Goal: Transaction & Acquisition: Book appointment/travel/reservation

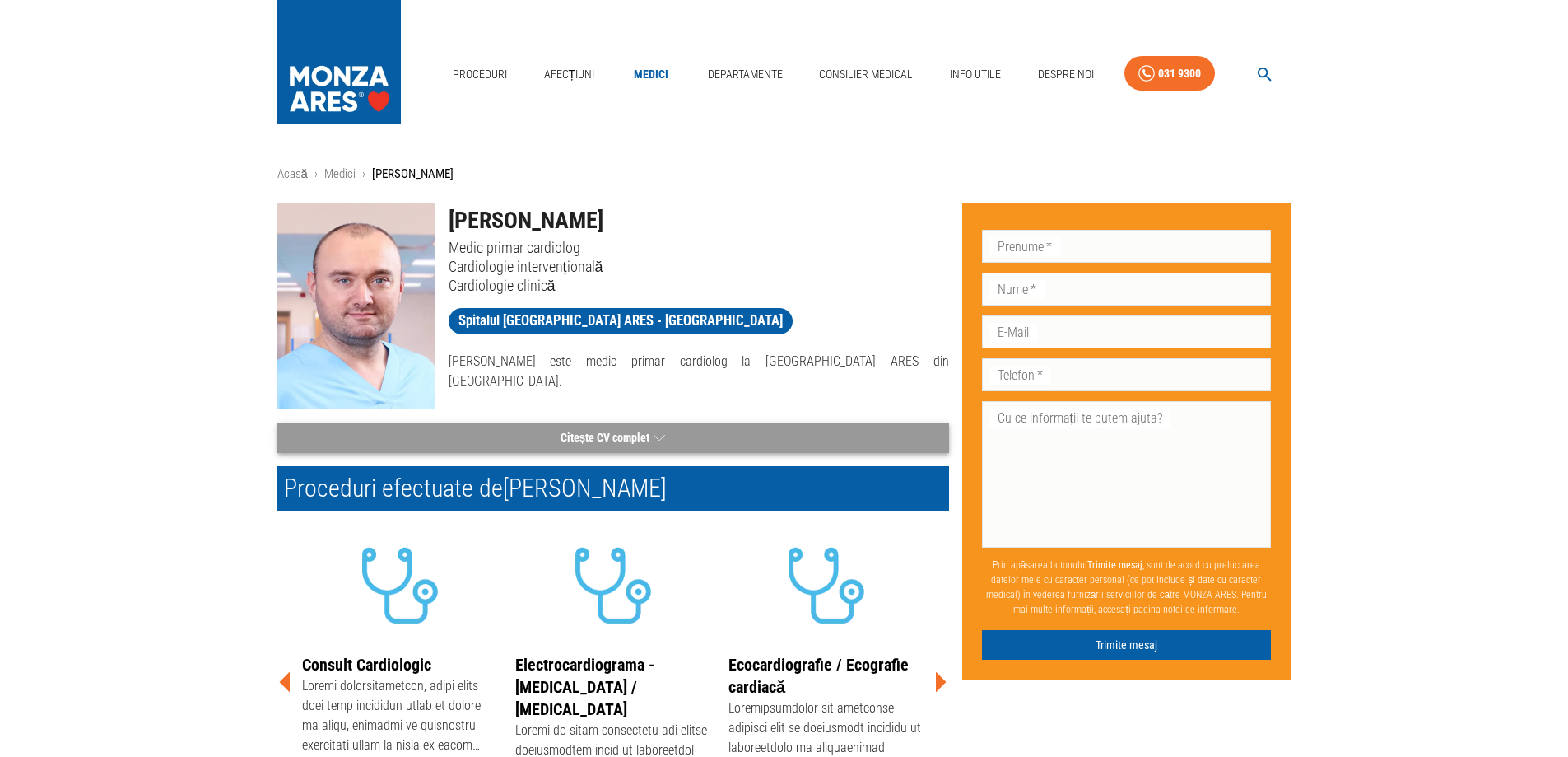
click at [683, 422] on button "Citește CV complet" at bounding box center [614, 437] width 672 height 30
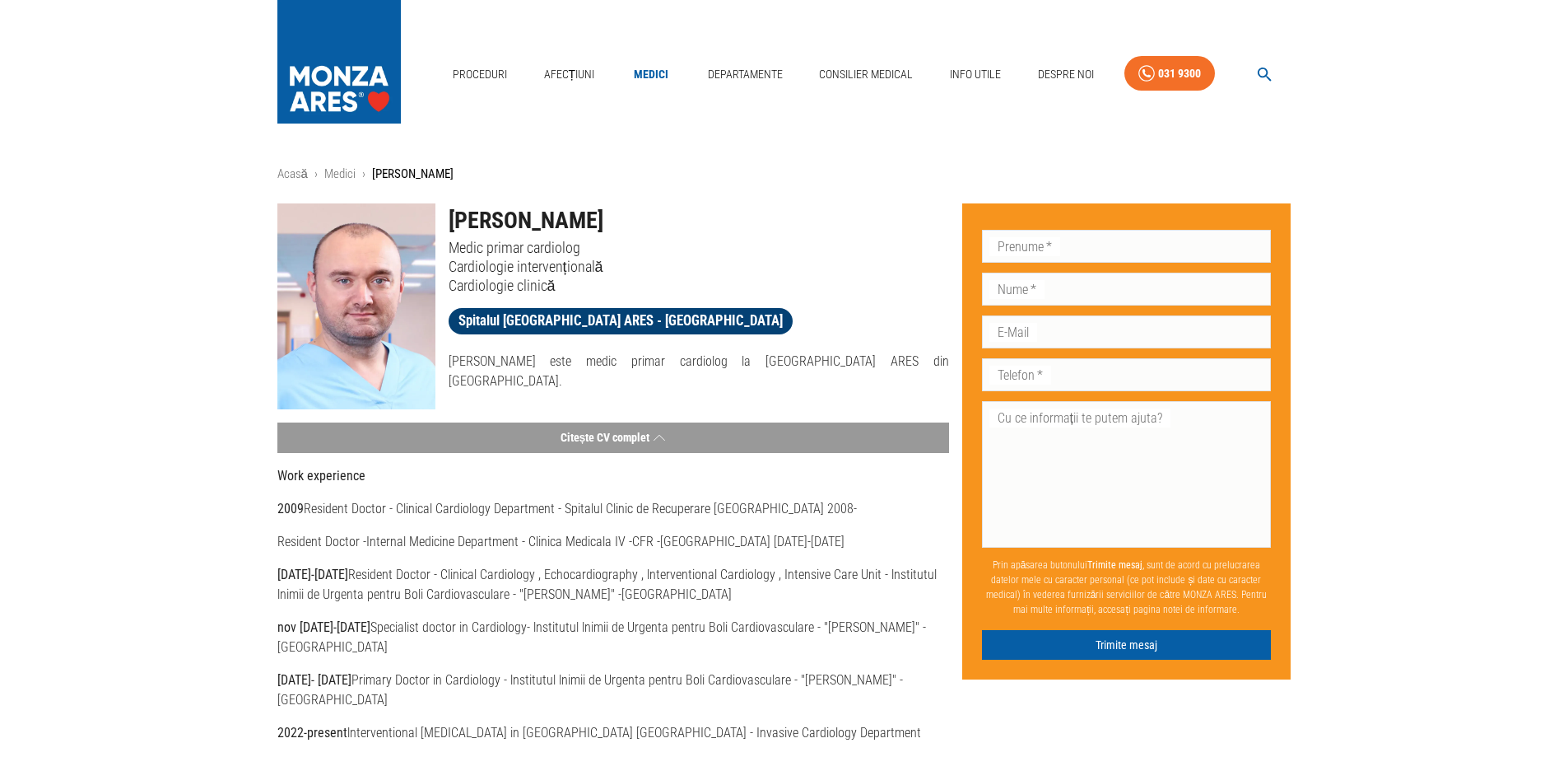
click at [583, 315] on span "Spitalul [GEOGRAPHIC_DATA] ARES - [GEOGRAPHIC_DATA]" at bounding box center [620, 321] width 344 height 21
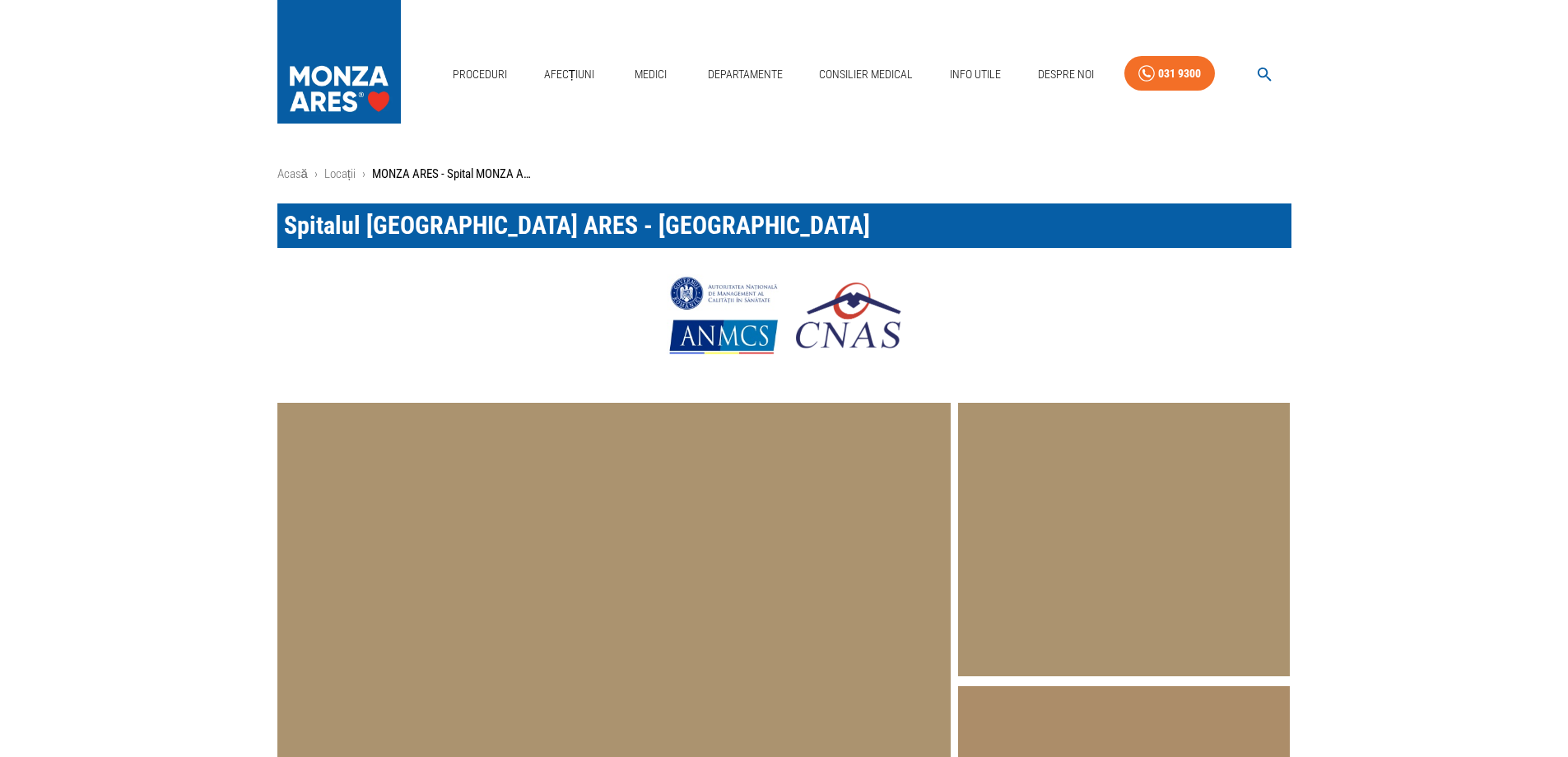
click at [390, 303] on div at bounding box center [784, 315] width 1014 height 83
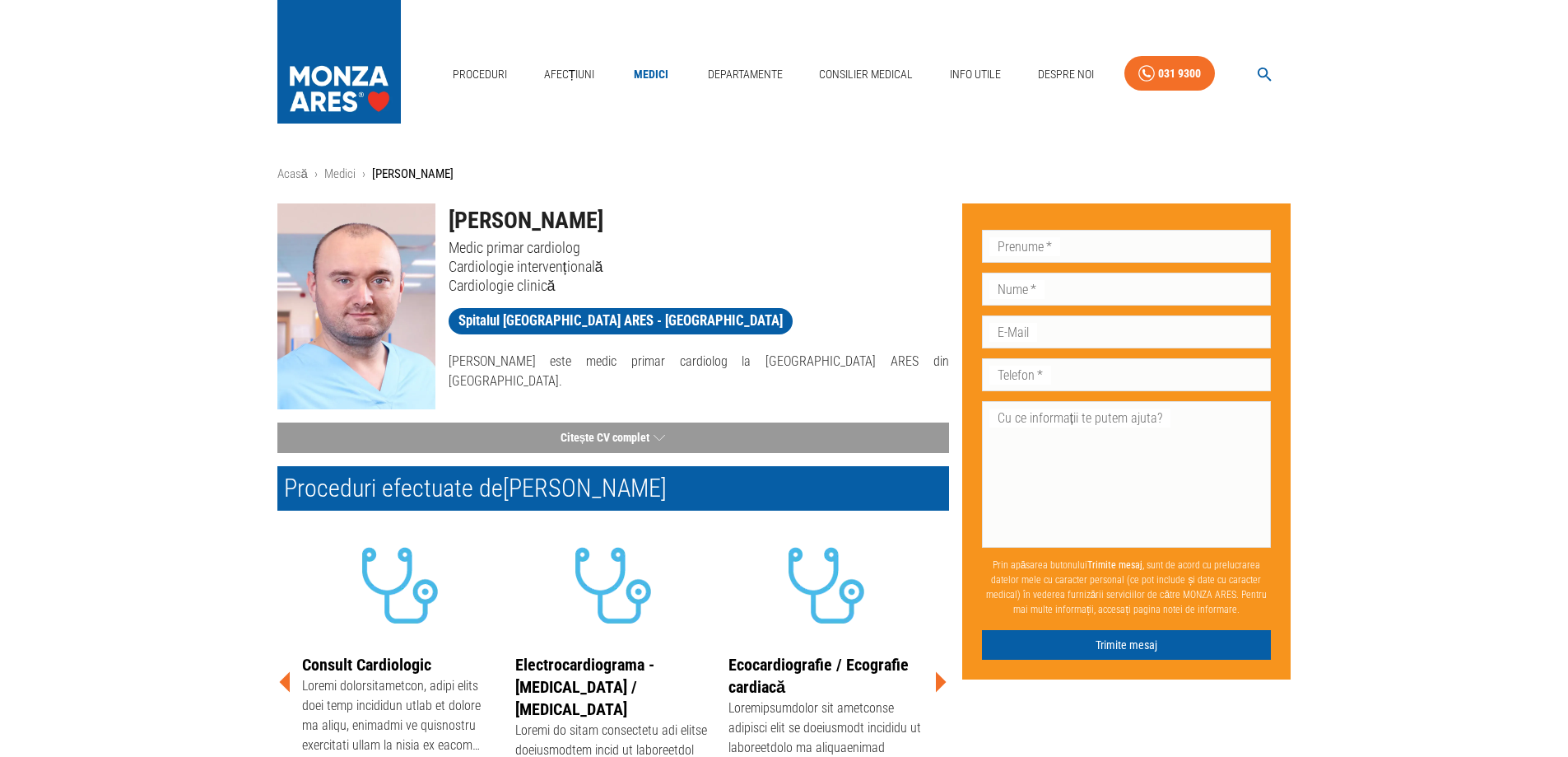
click at [938, 684] on icon at bounding box center [941, 682] width 10 height 21
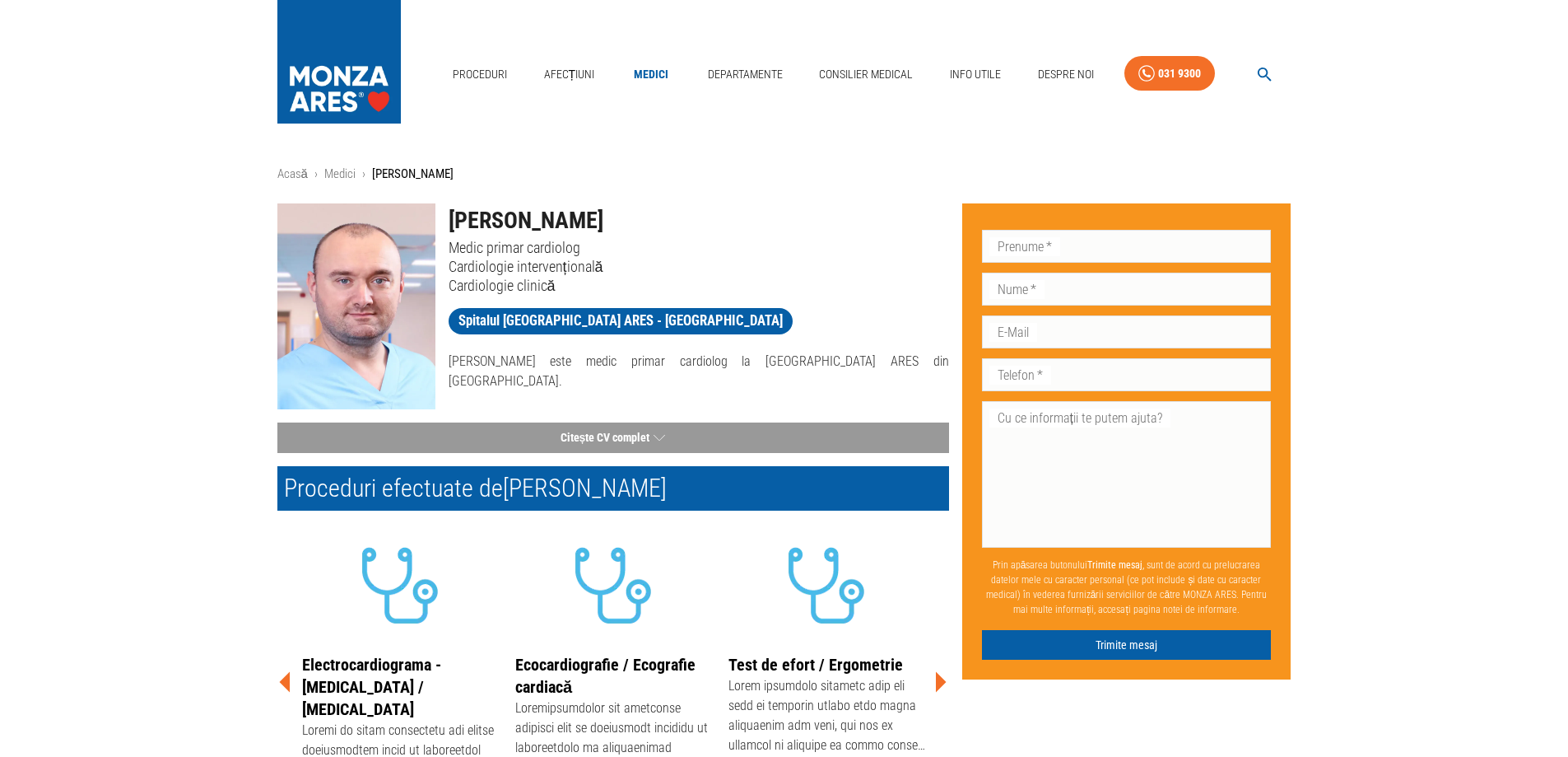
click at [938, 684] on icon at bounding box center [941, 682] width 10 height 21
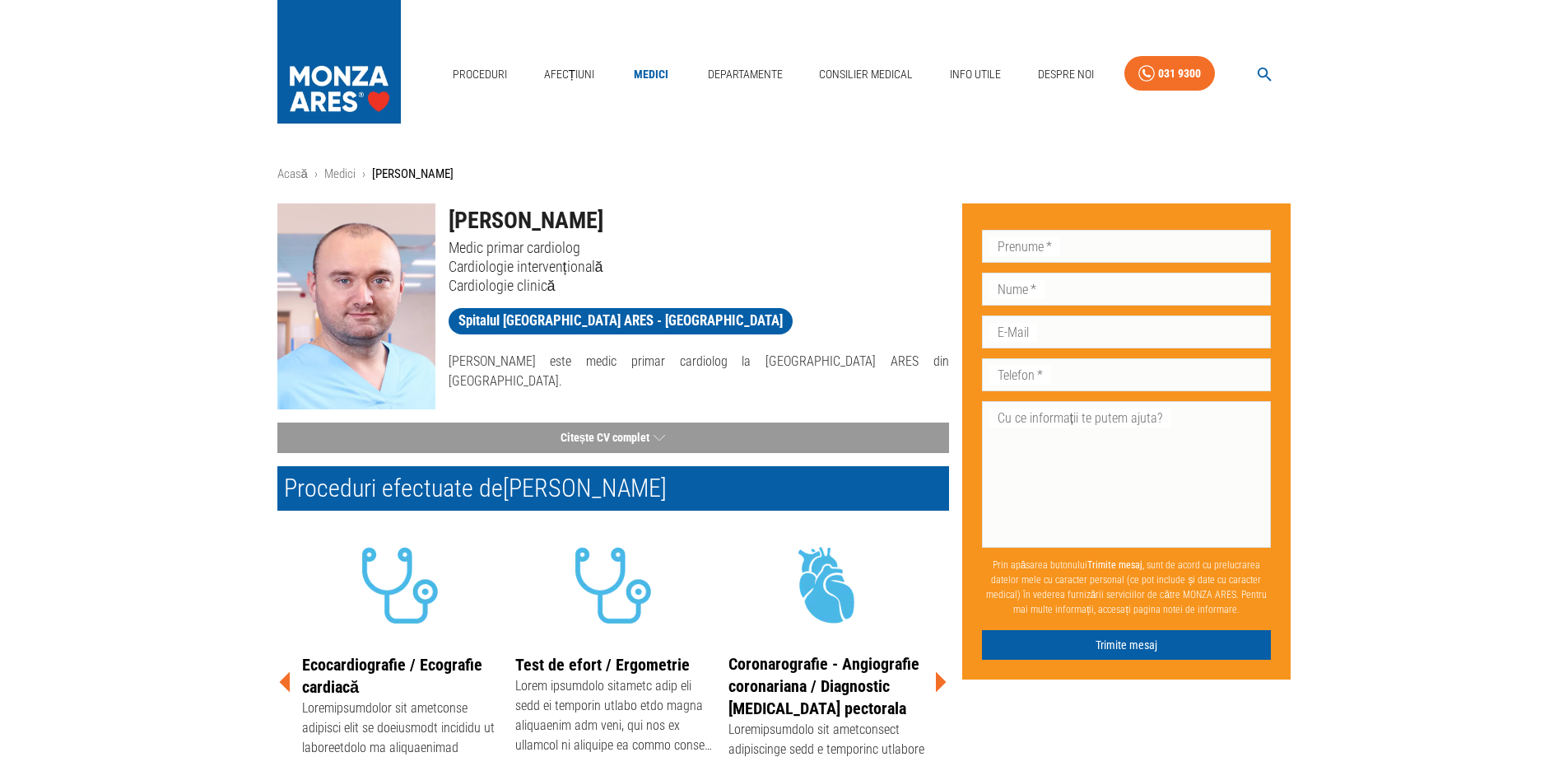
click at [938, 684] on icon at bounding box center [941, 682] width 10 height 21
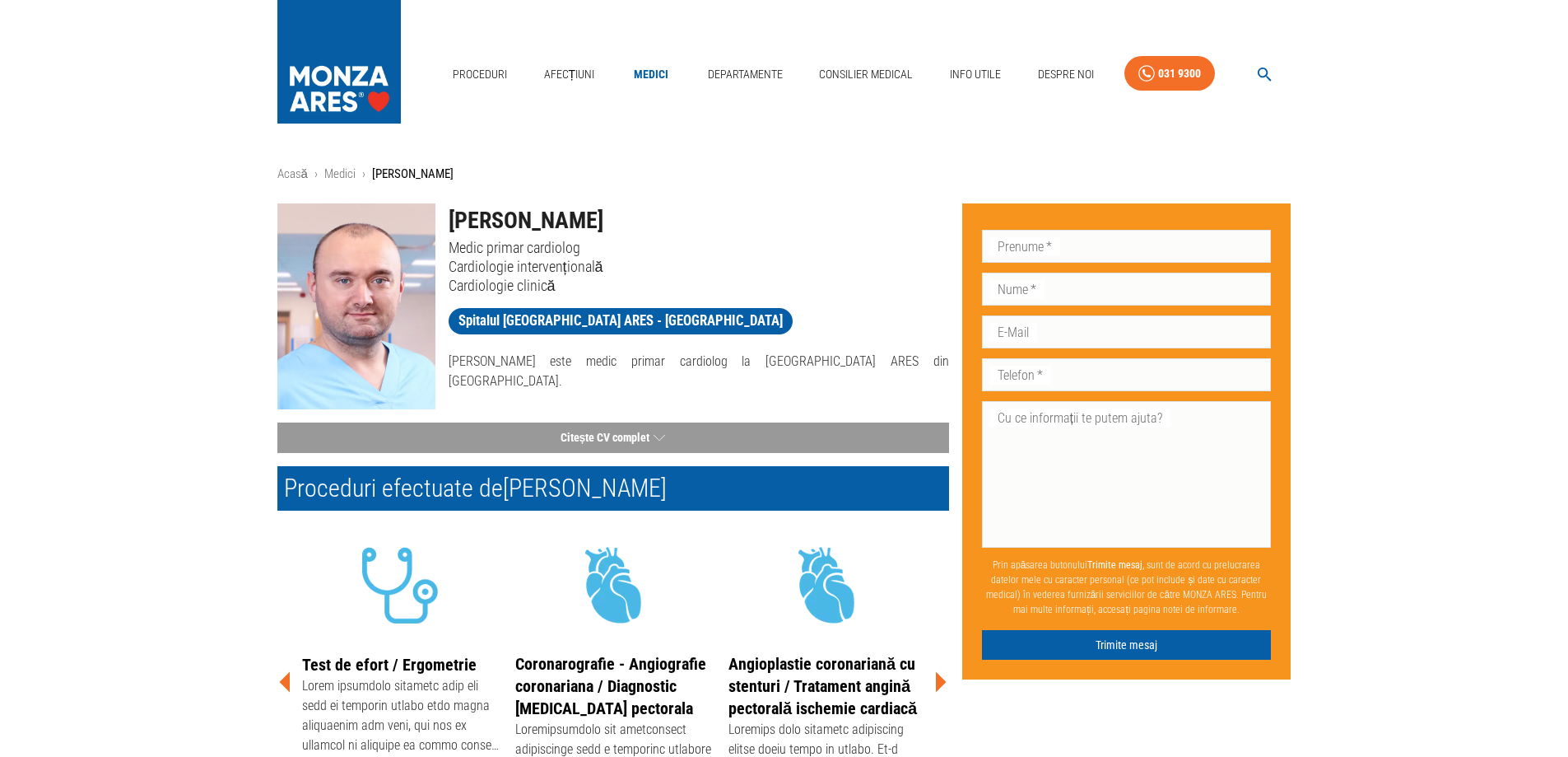
click at [938, 684] on icon at bounding box center [941, 682] width 10 height 21
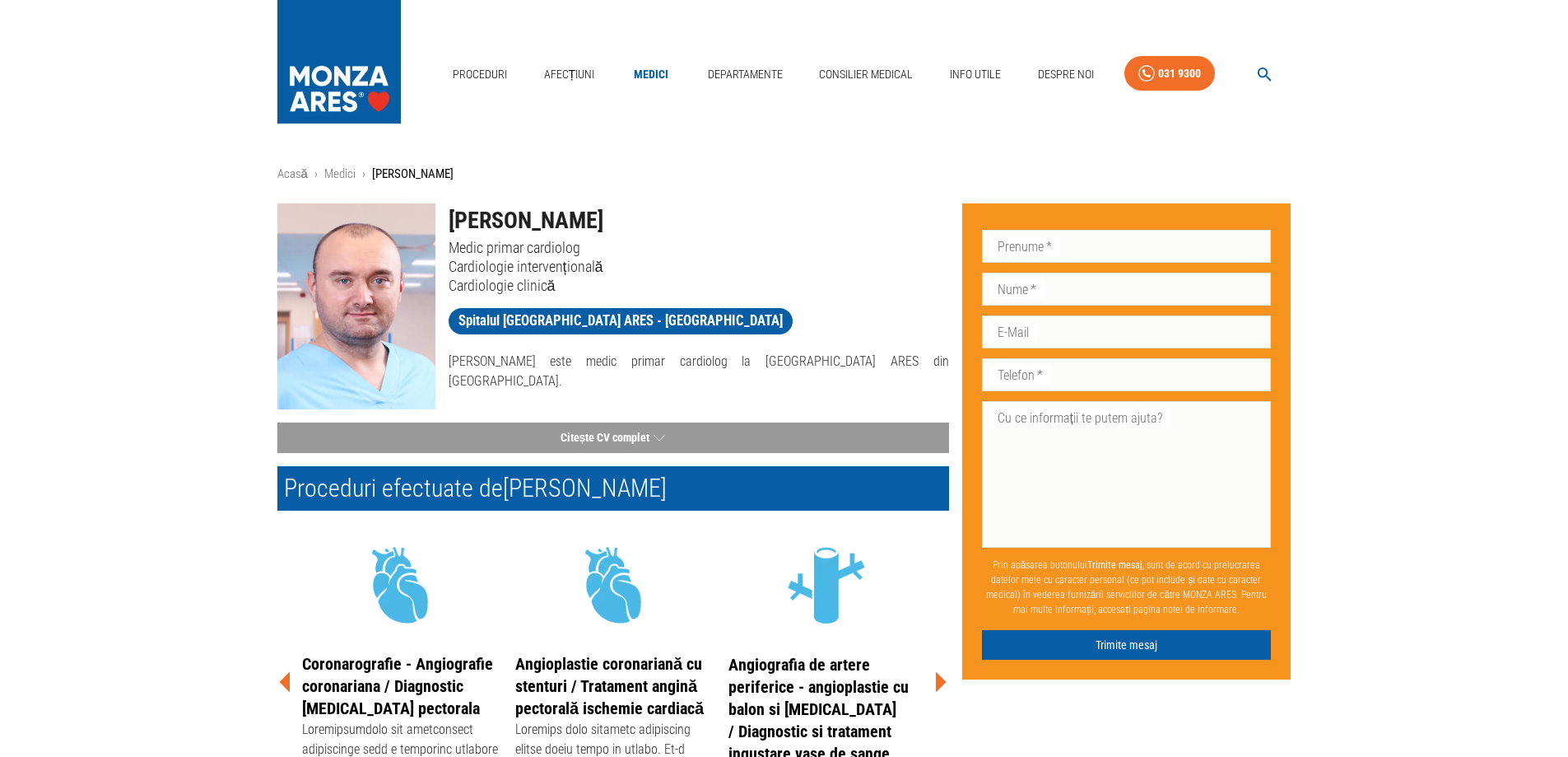
click at [938, 684] on icon at bounding box center [941, 682] width 10 height 21
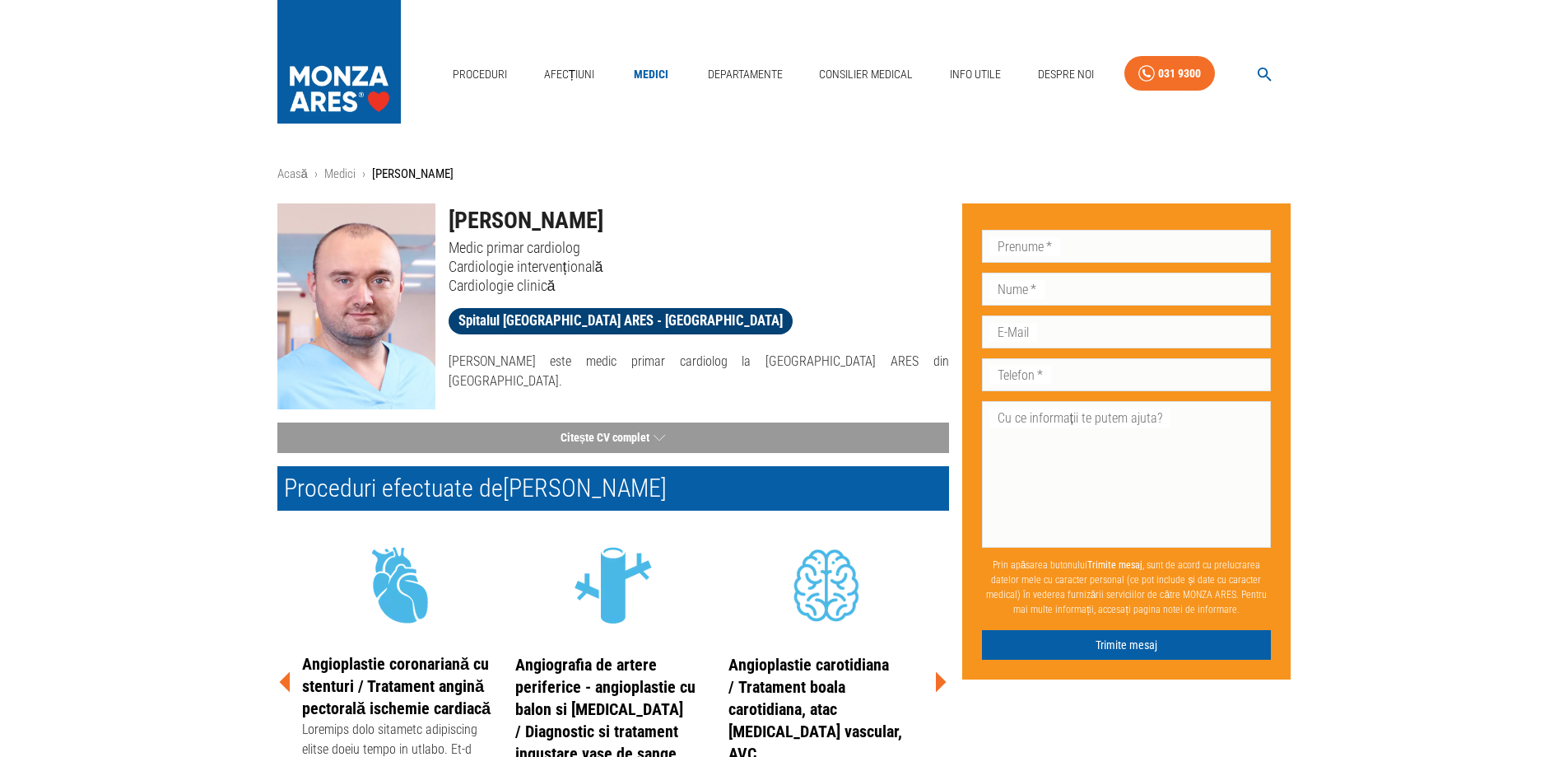
click at [630, 320] on span "Spitalul [GEOGRAPHIC_DATA] ARES - [GEOGRAPHIC_DATA]" at bounding box center [620, 321] width 344 height 21
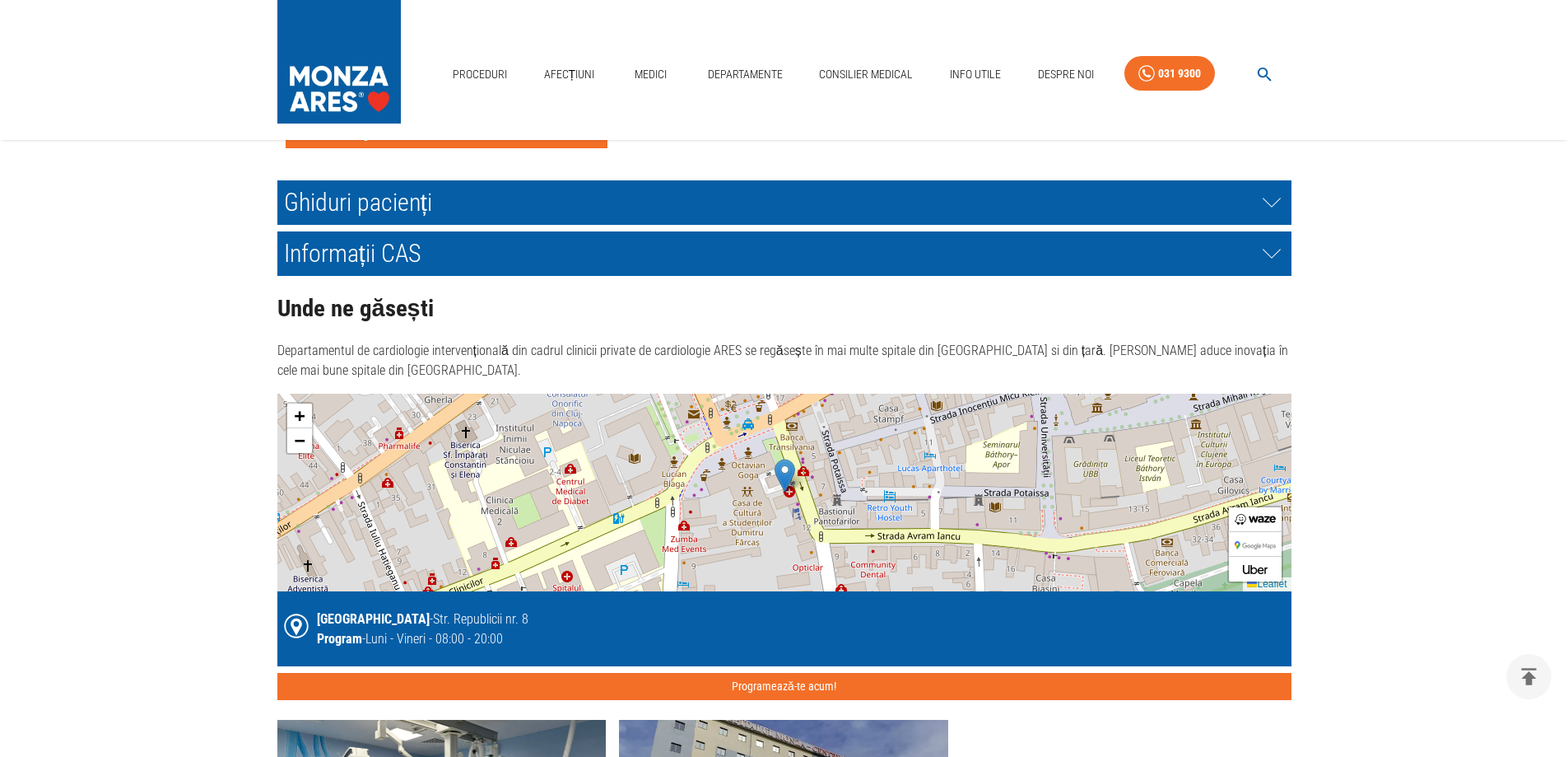
scroll to position [3376, 0]
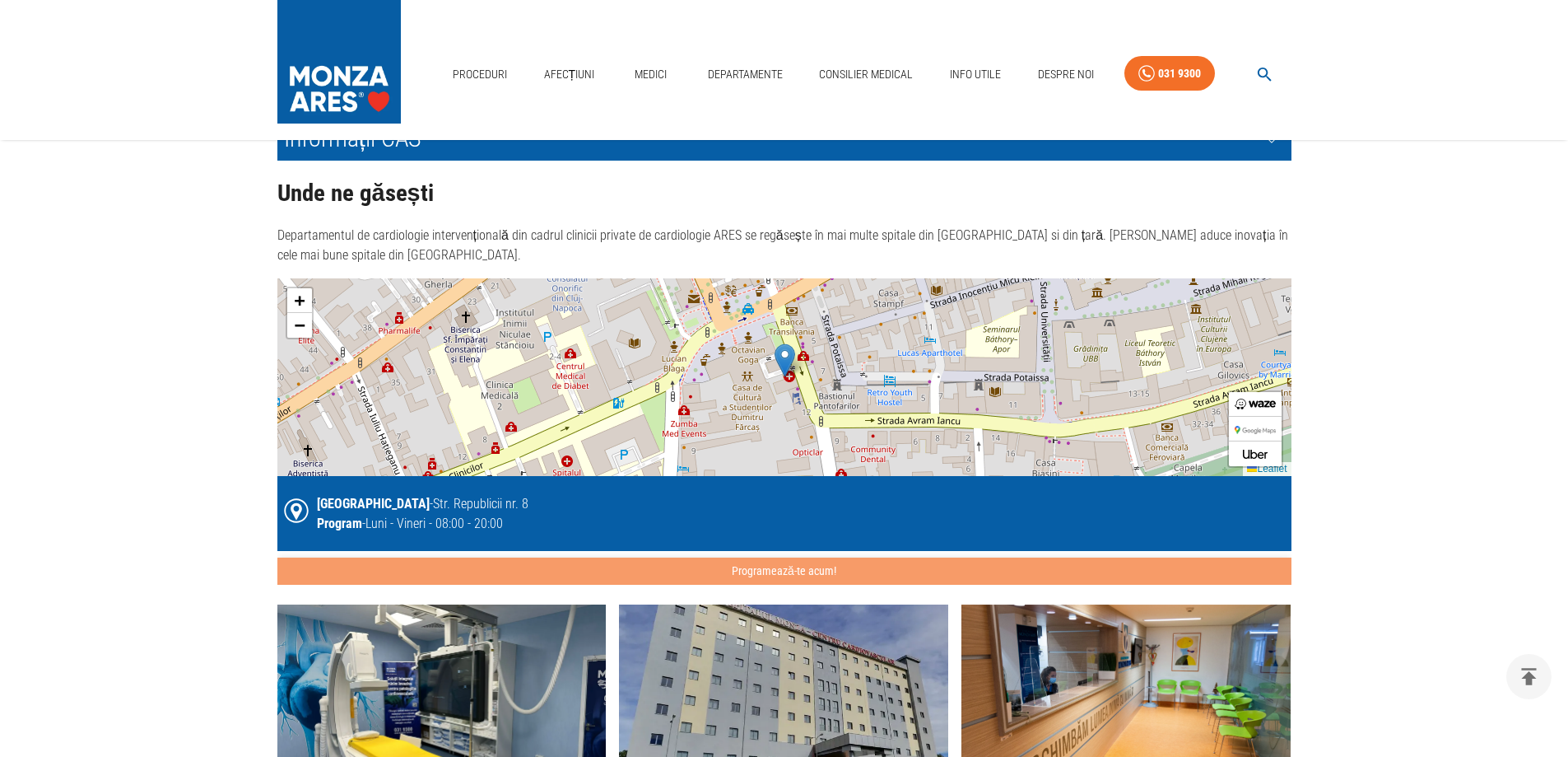
click at [763, 573] on button "Programează-te acum!" at bounding box center [784, 571] width 1014 height 28
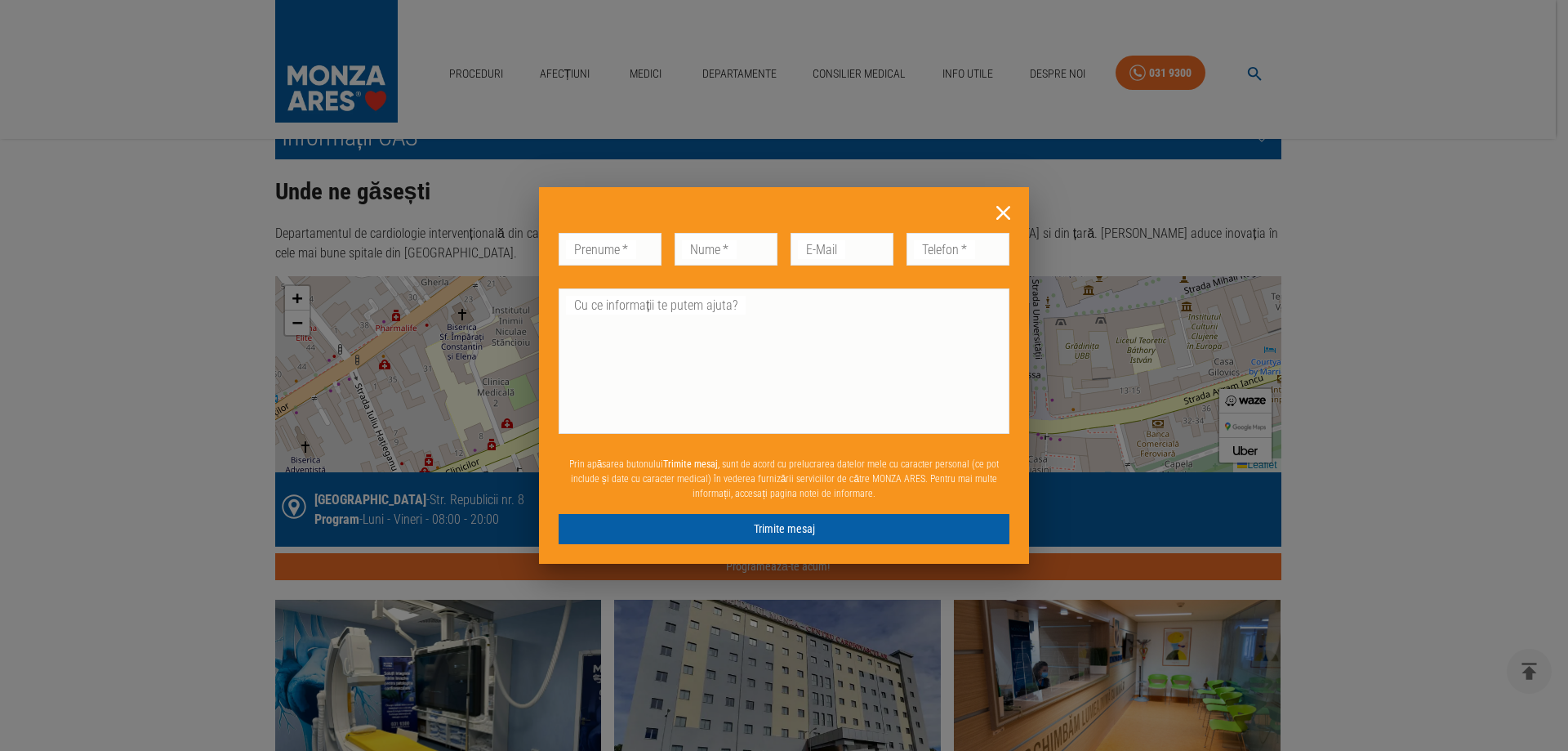
click at [1000, 213] on icon at bounding box center [1003, 213] width 25 height 25
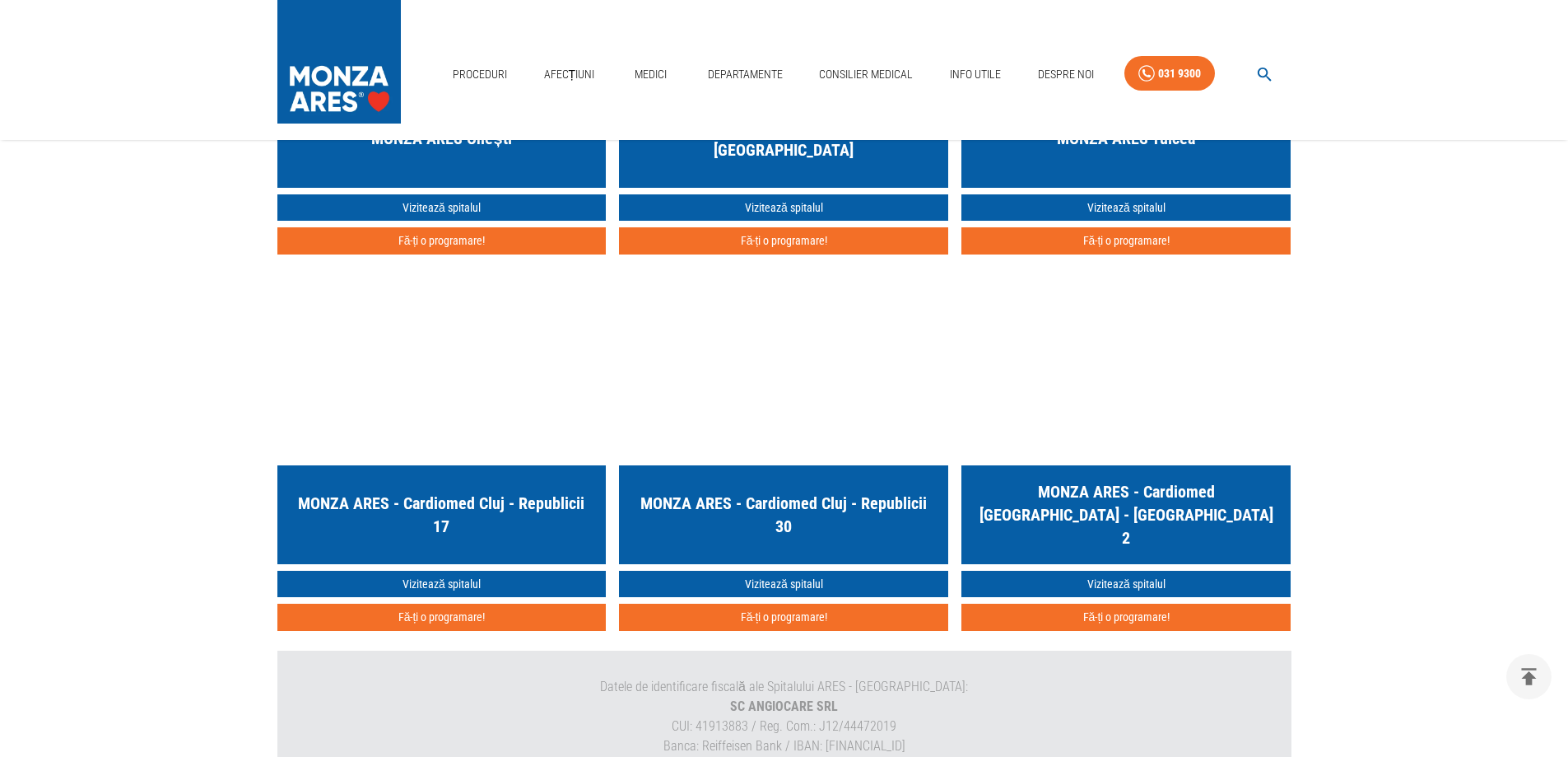
scroll to position [4529, 0]
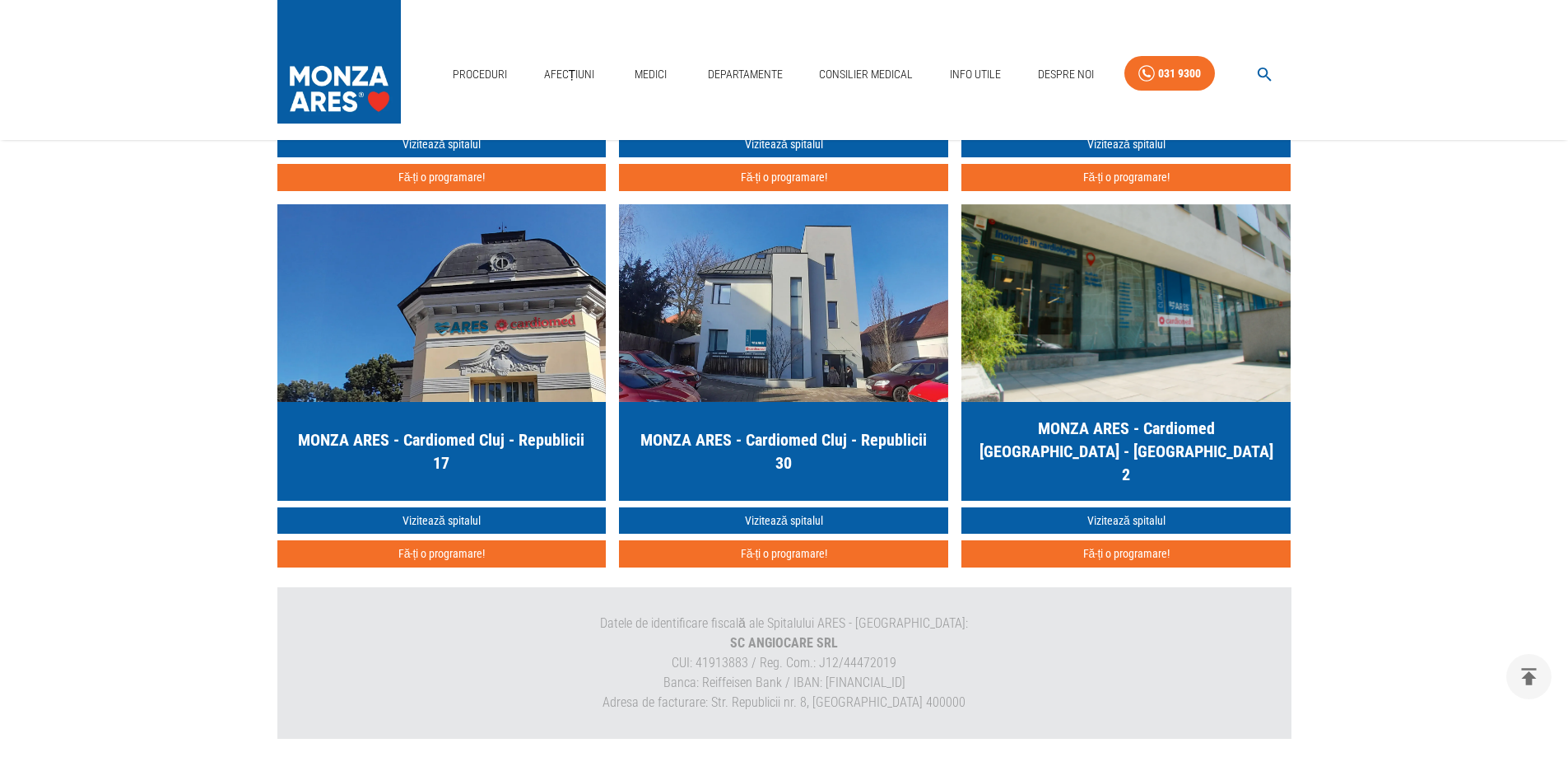
click at [774, 437] on h5 "MONZA ARES - Cardiomed Cluj - Republicii 30" at bounding box center [784, 451] width 303 height 46
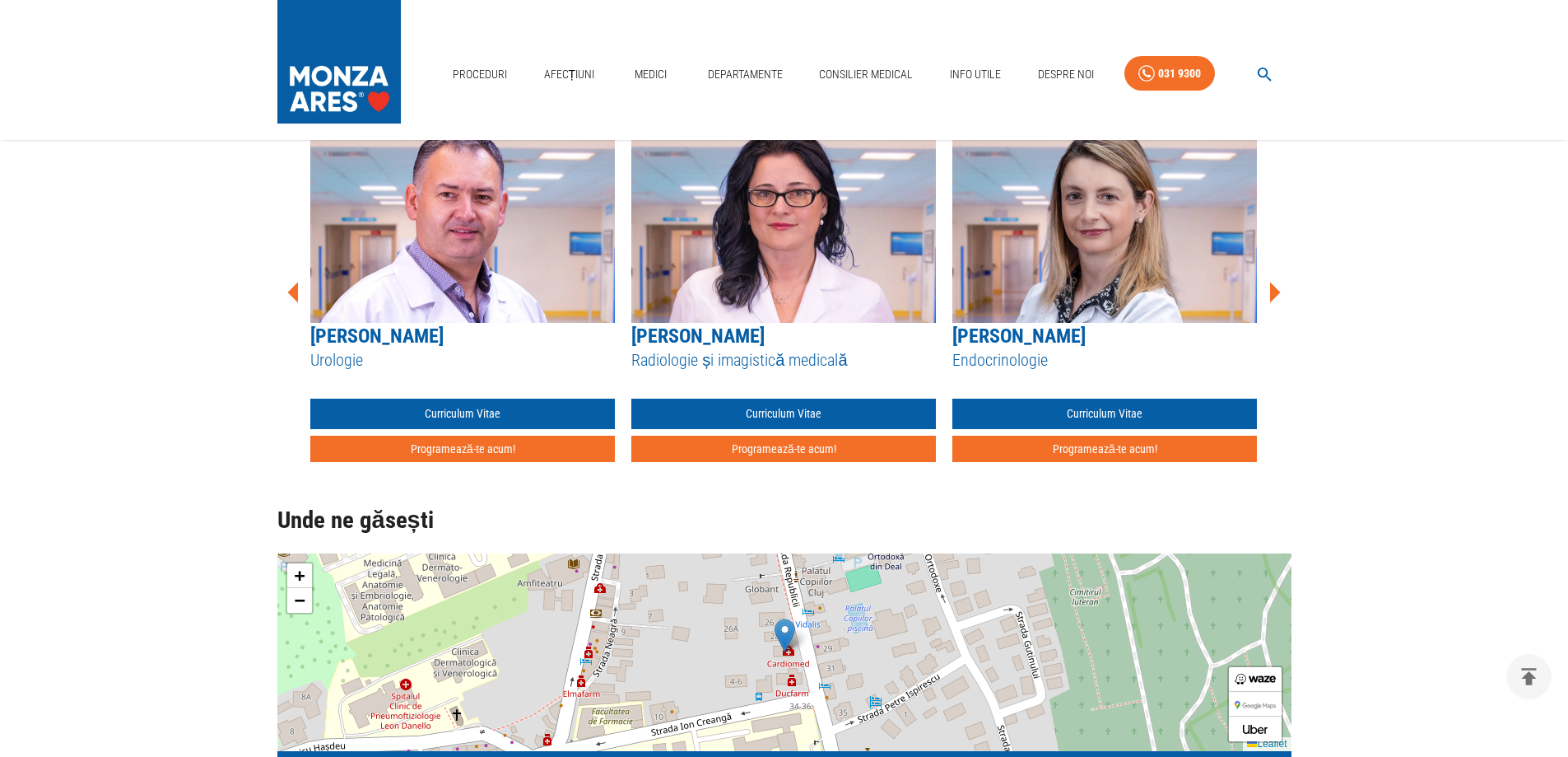
scroll to position [906, 0]
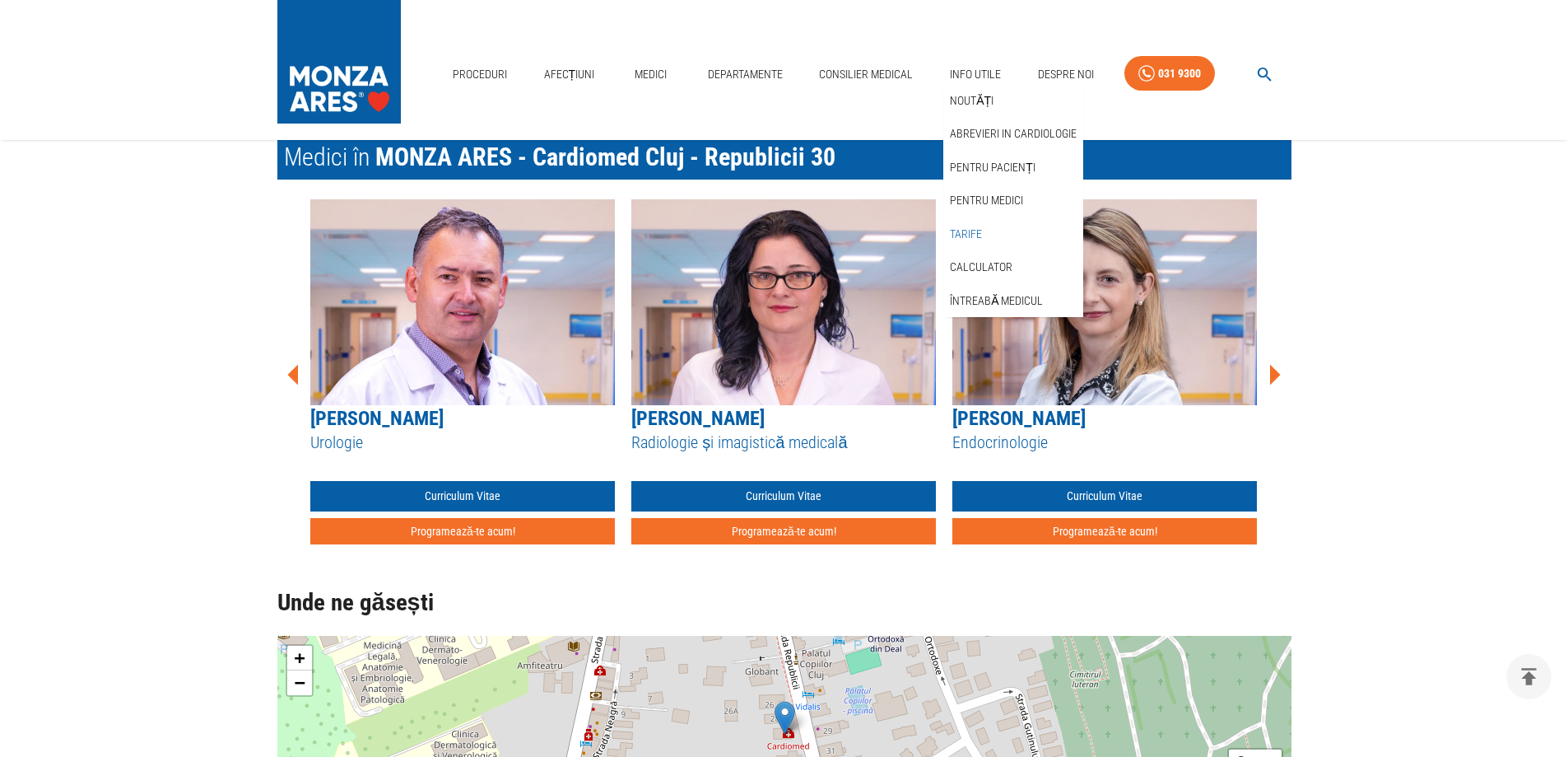
click at [968, 235] on link "Tarife" at bounding box center [966, 234] width 39 height 28
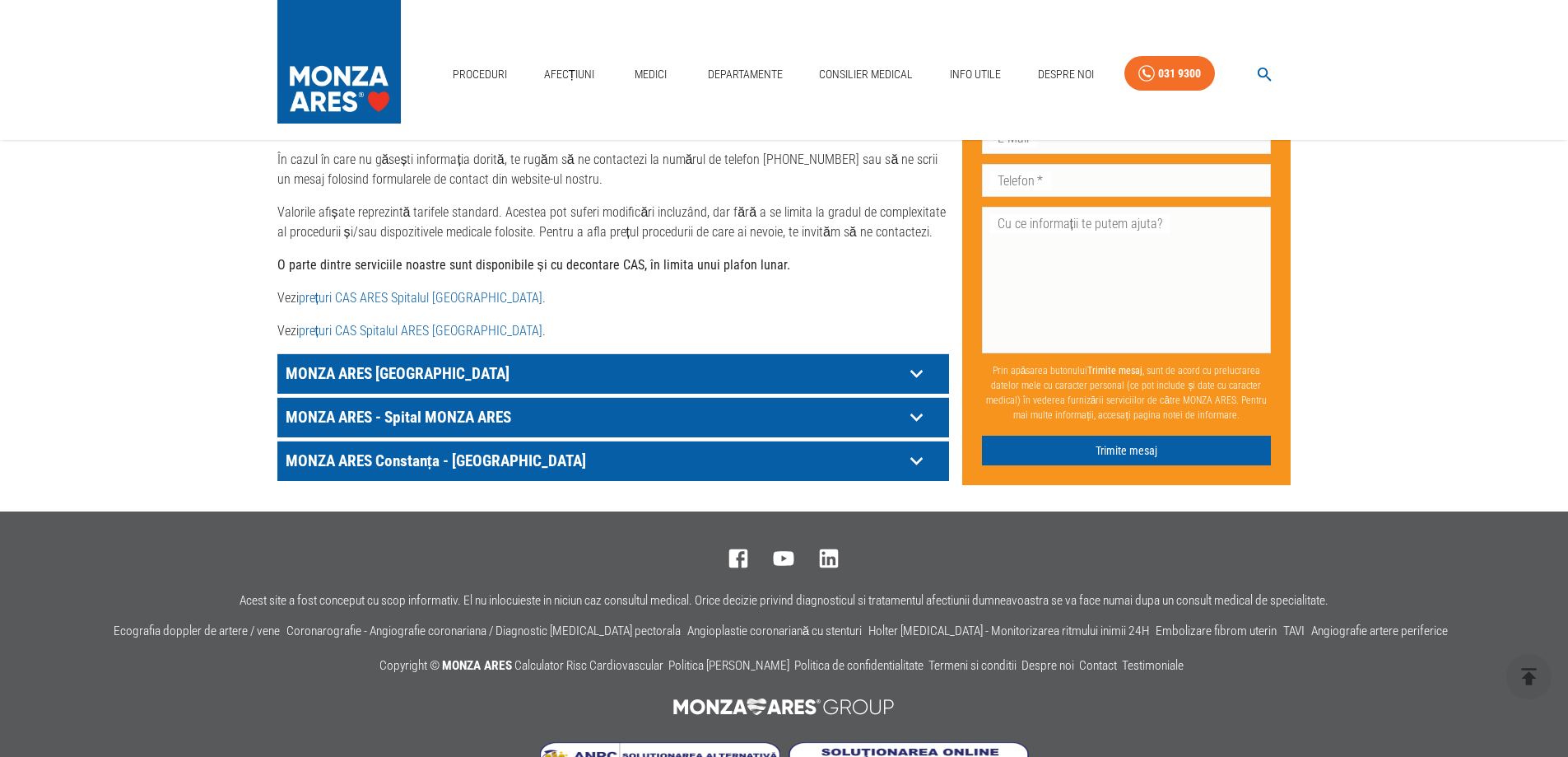
scroll to position [823, 0]
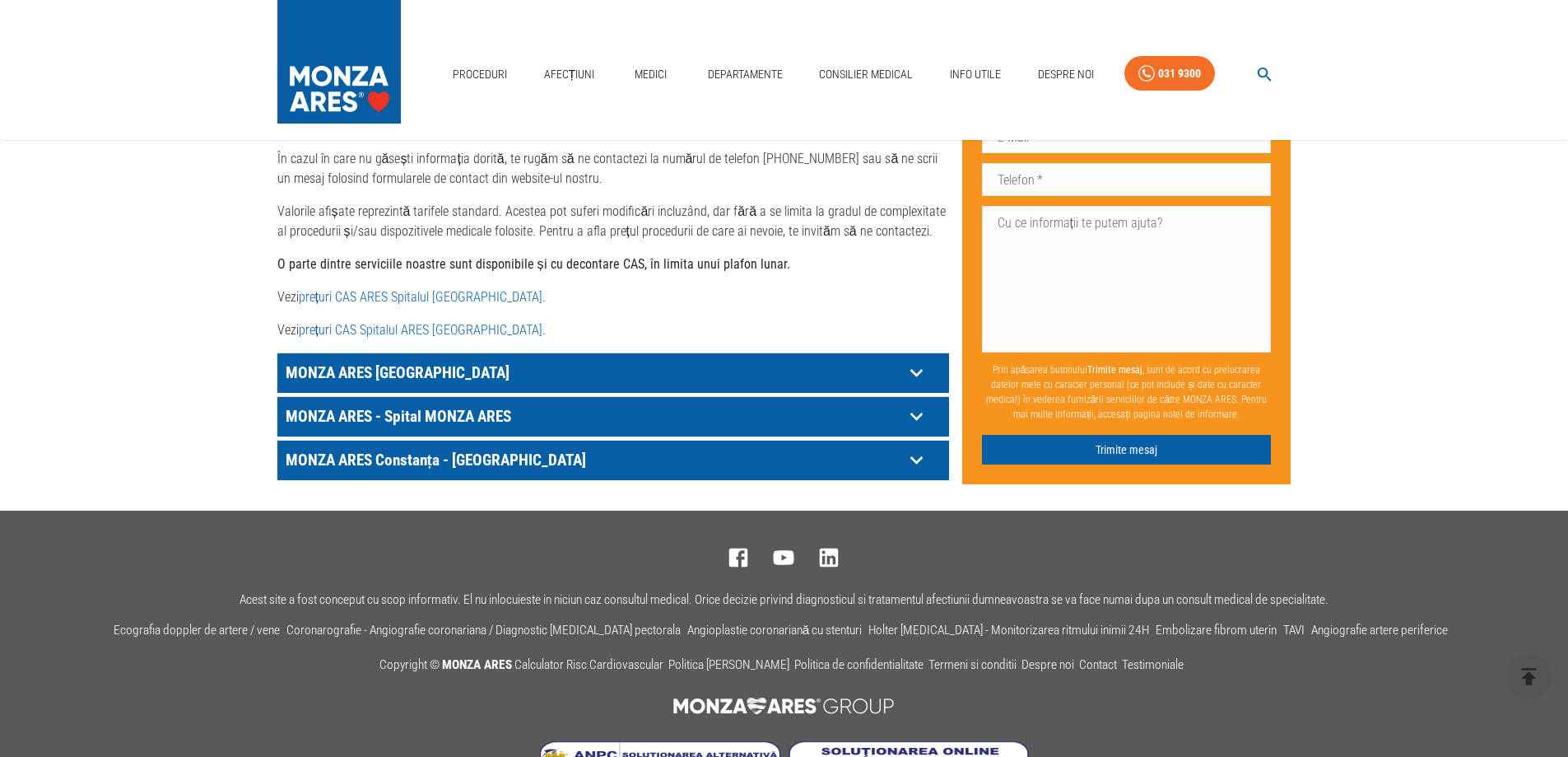
click at [407, 385] on p "MONZA ARES - Spital MONZA ARES" at bounding box center [593, 372] width 622 height 26
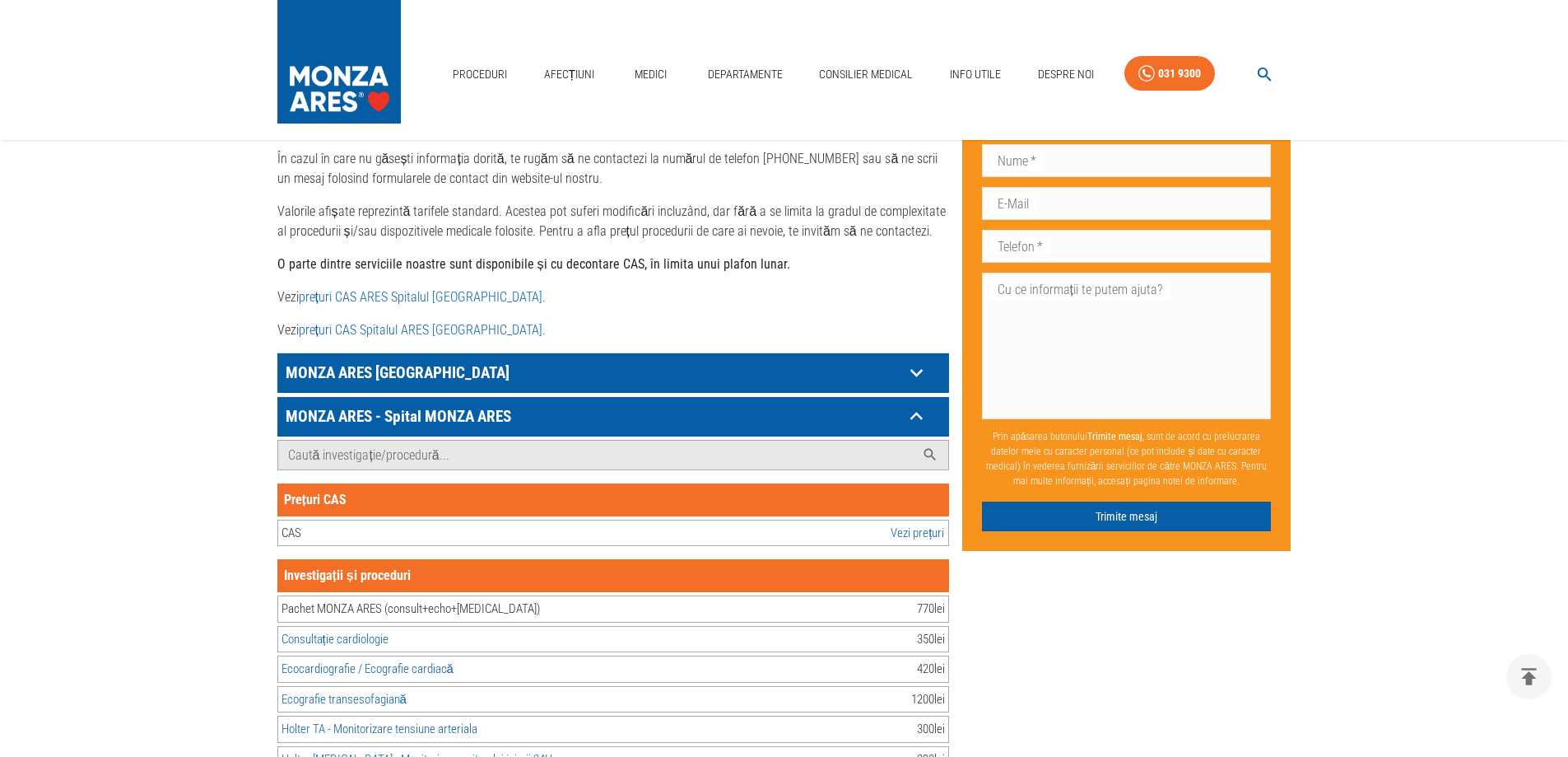
click at [351, 360] on p "MONZA ARES [GEOGRAPHIC_DATA]" at bounding box center [593, 372] width 622 height 26
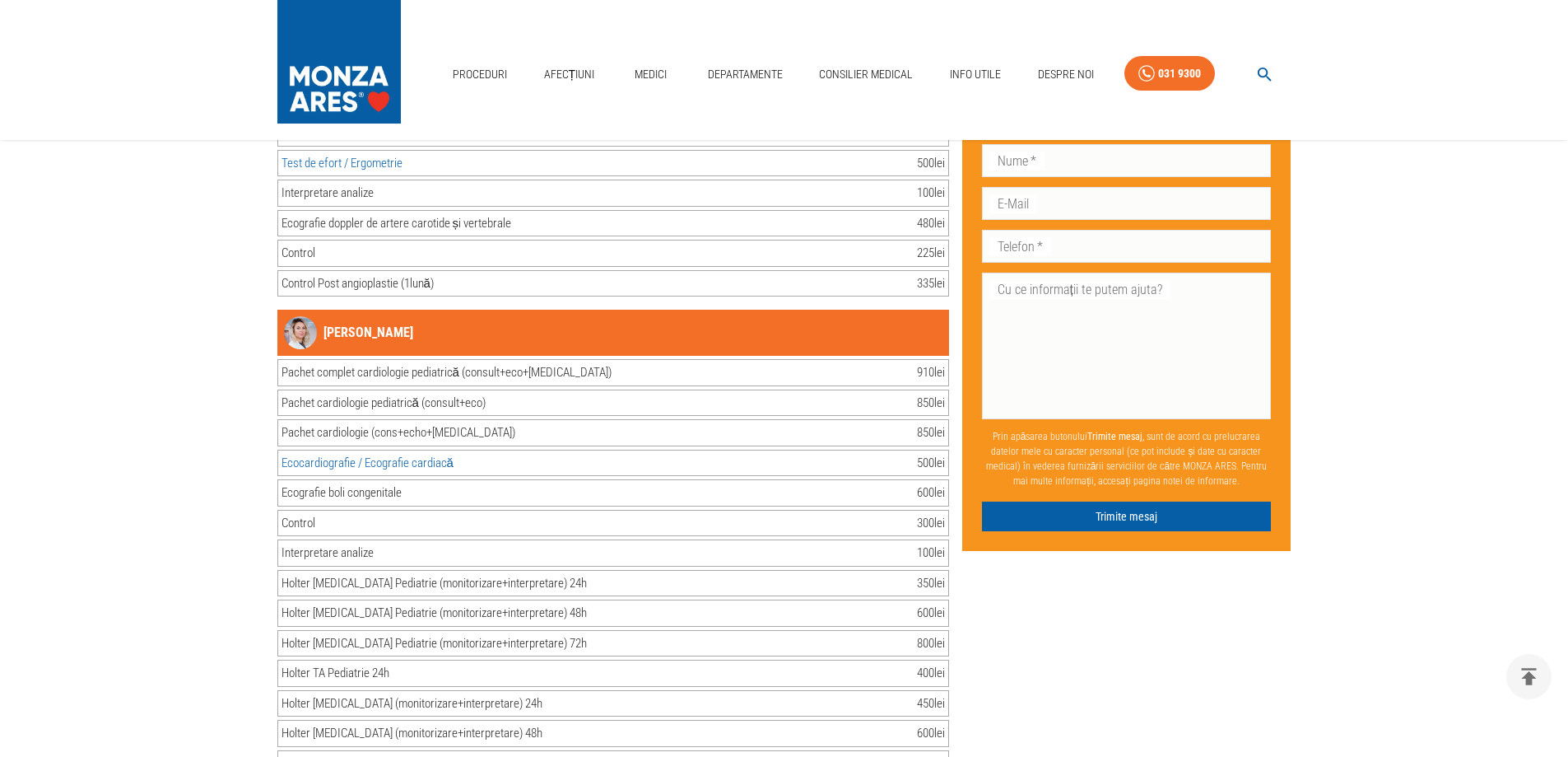
scroll to position [12186, 0]
